Goal: Transaction & Acquisition: Purchase product/service

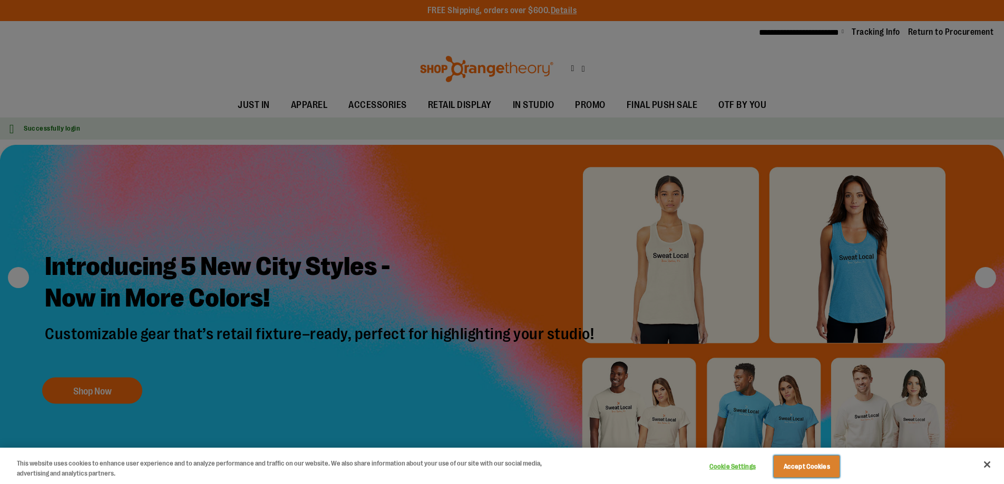
click at [806, 466] on button "Accept Cookies" at bounding box center [806, 467] width 66 height 22
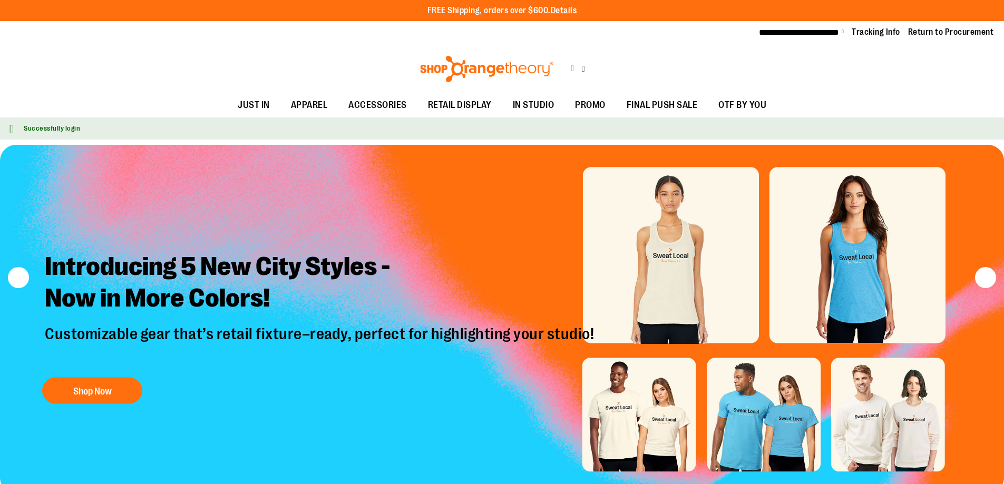
click at [571, 68] on icon at bounding box center [572, 69] width 3 height 12
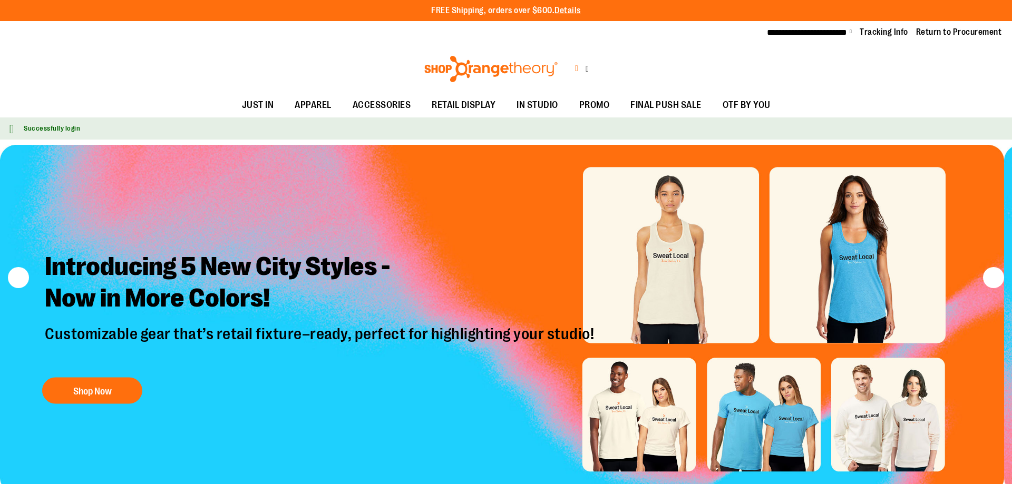
type input "**********"
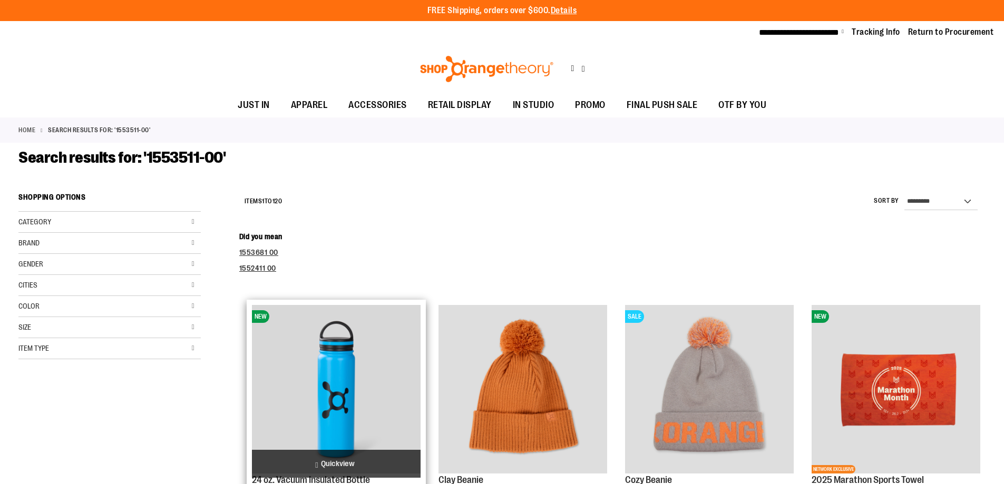
click at [336, 389] on img "product" at bounding box center [336, 389] width 169 height 169
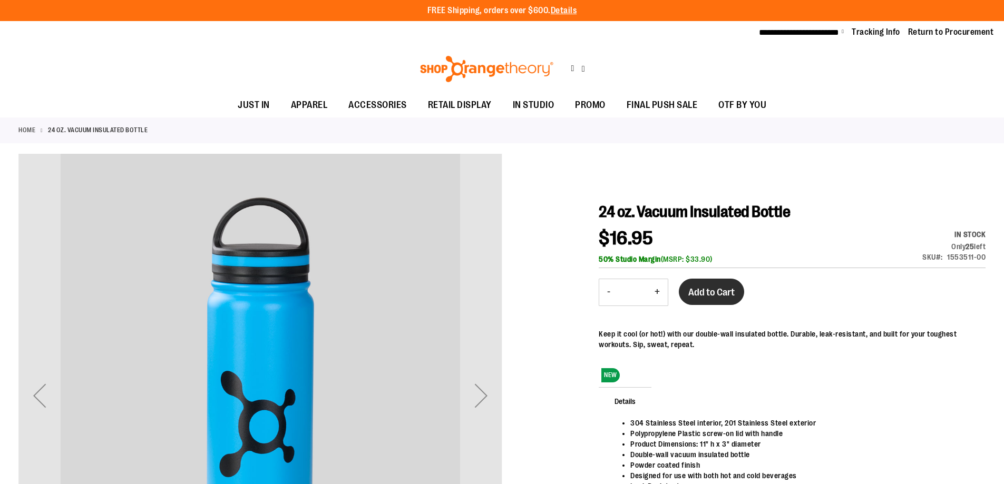
click at [711, 291] on span "Add to Cart" at bounding box center [711, 293] width 46 height 12
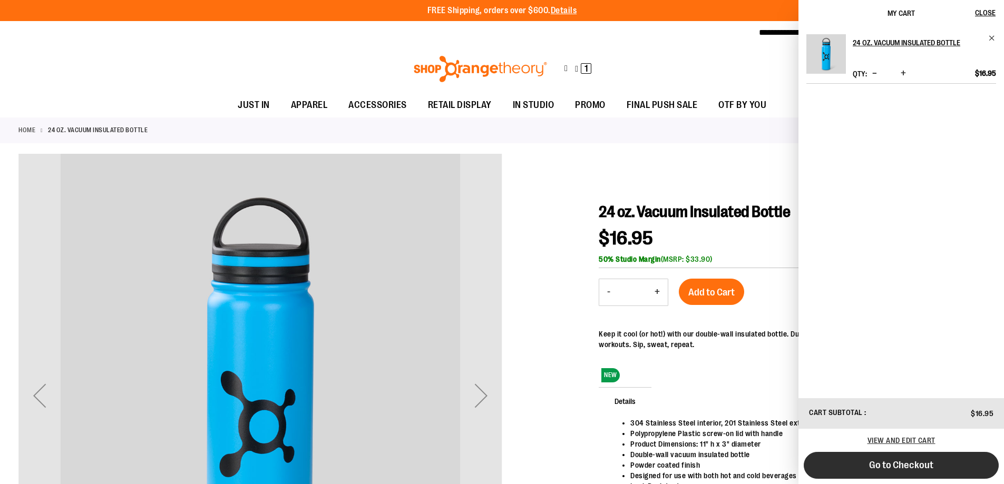
click at [901, 465] on span "Go to Checkout" at bounding box center [901, 465] width 64 height 12
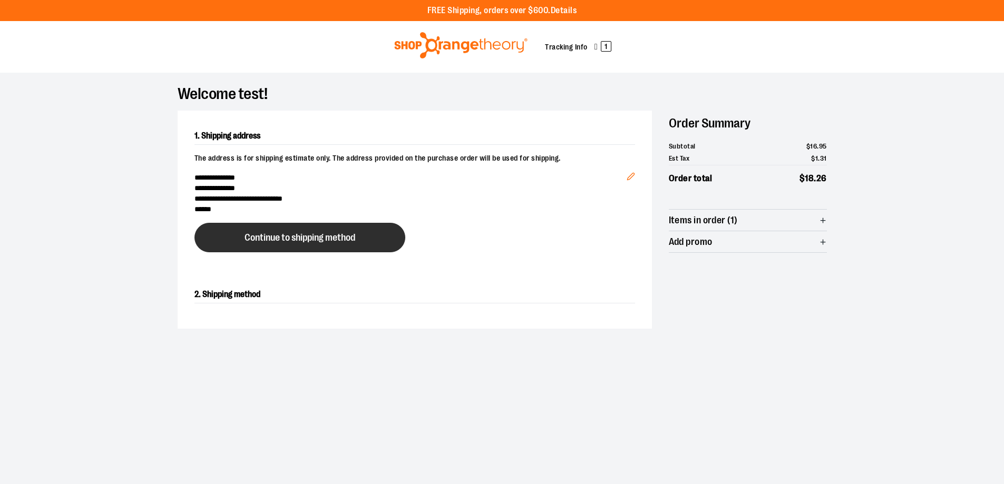
click at [299, 237] on span "Continue to shipping method" at bounding box center [299, 238] width 111 height 10
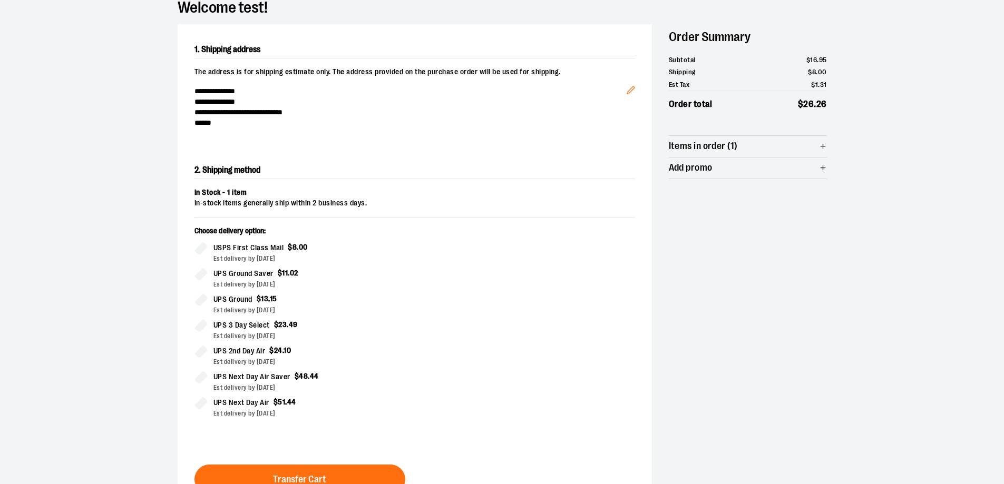
scroll to position [186, 0]
